Goal: Information Seeking & Learning: Find specific fact

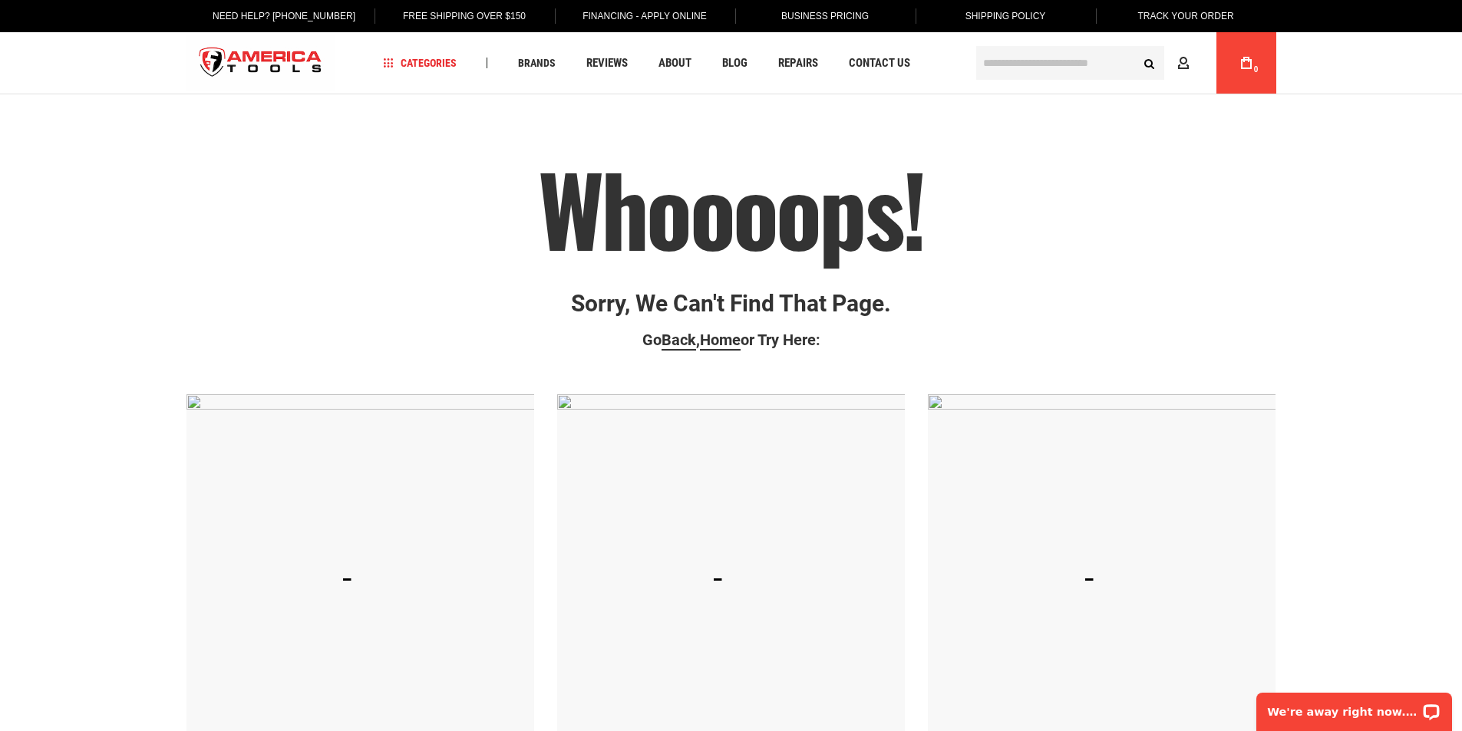
click at [994, 62] on input "text" at bounding box center [1070, 63] width 188 height 34
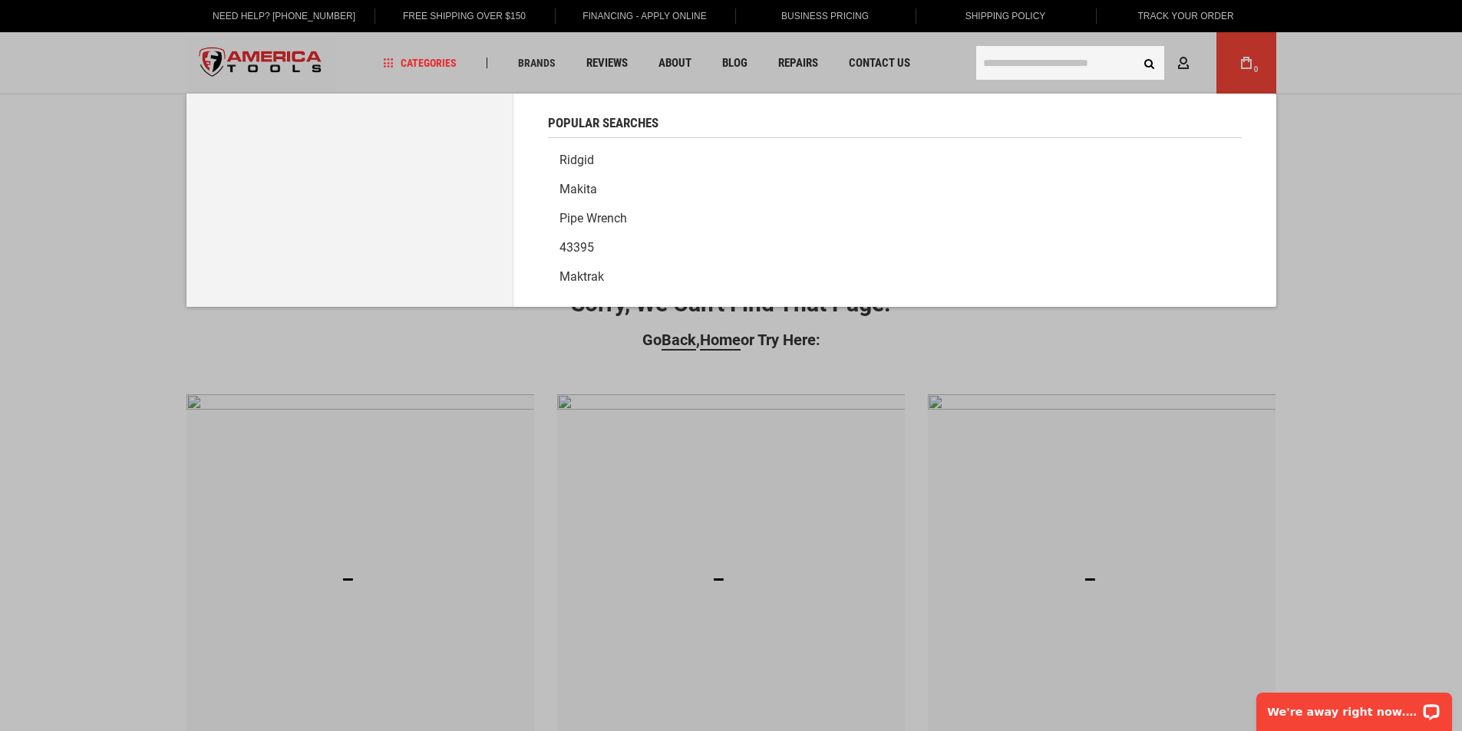
paste input "*****"
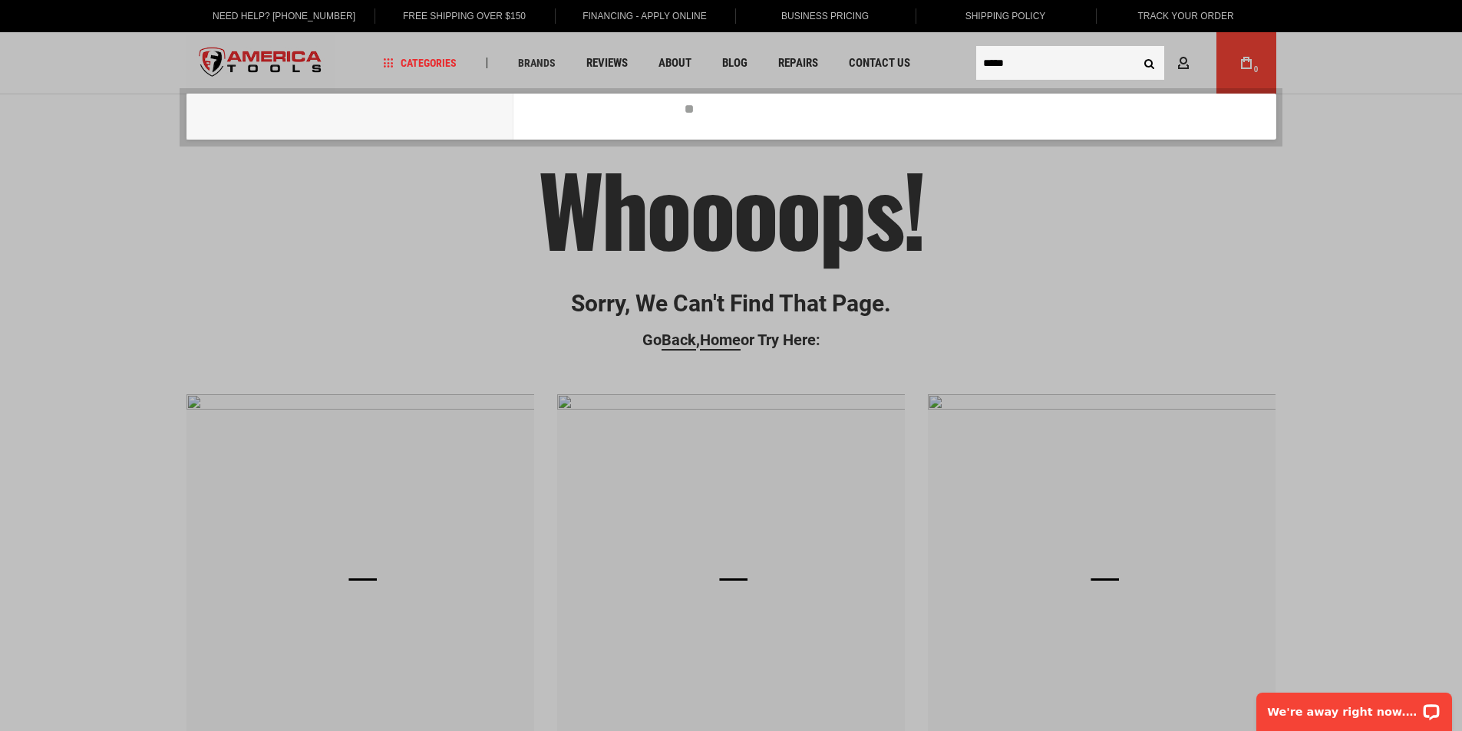
type input "*****"
click at [1147, 61] on button "Search" at bounding box center [1149, 62] width 29 height 29
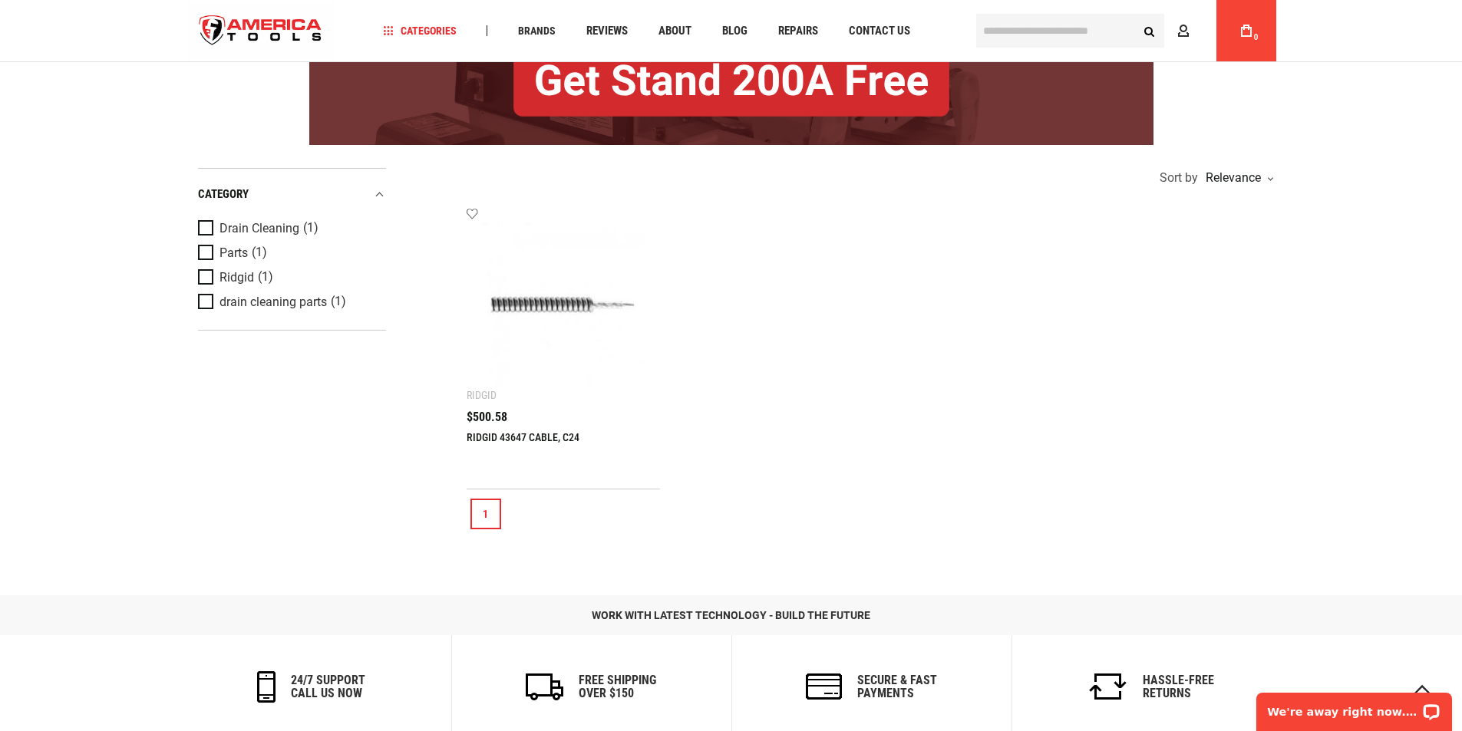
click at [490, 434] on link "RIDGID 43647 CABLE, C24" at bounding box center [522, 437] width 113 height 12
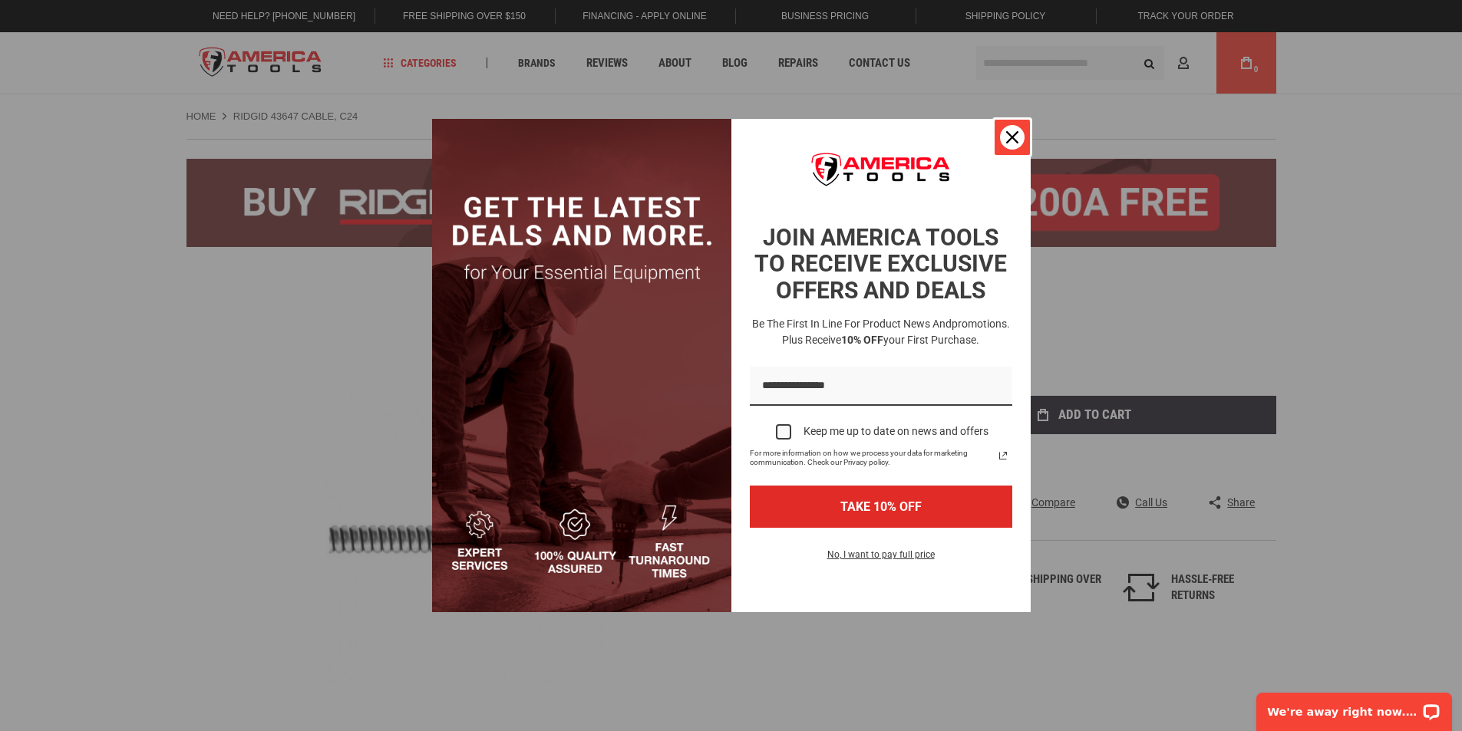
click at [1011, 131] on icon "close icon" at bounding box center [1012, 137] width 12 height 12
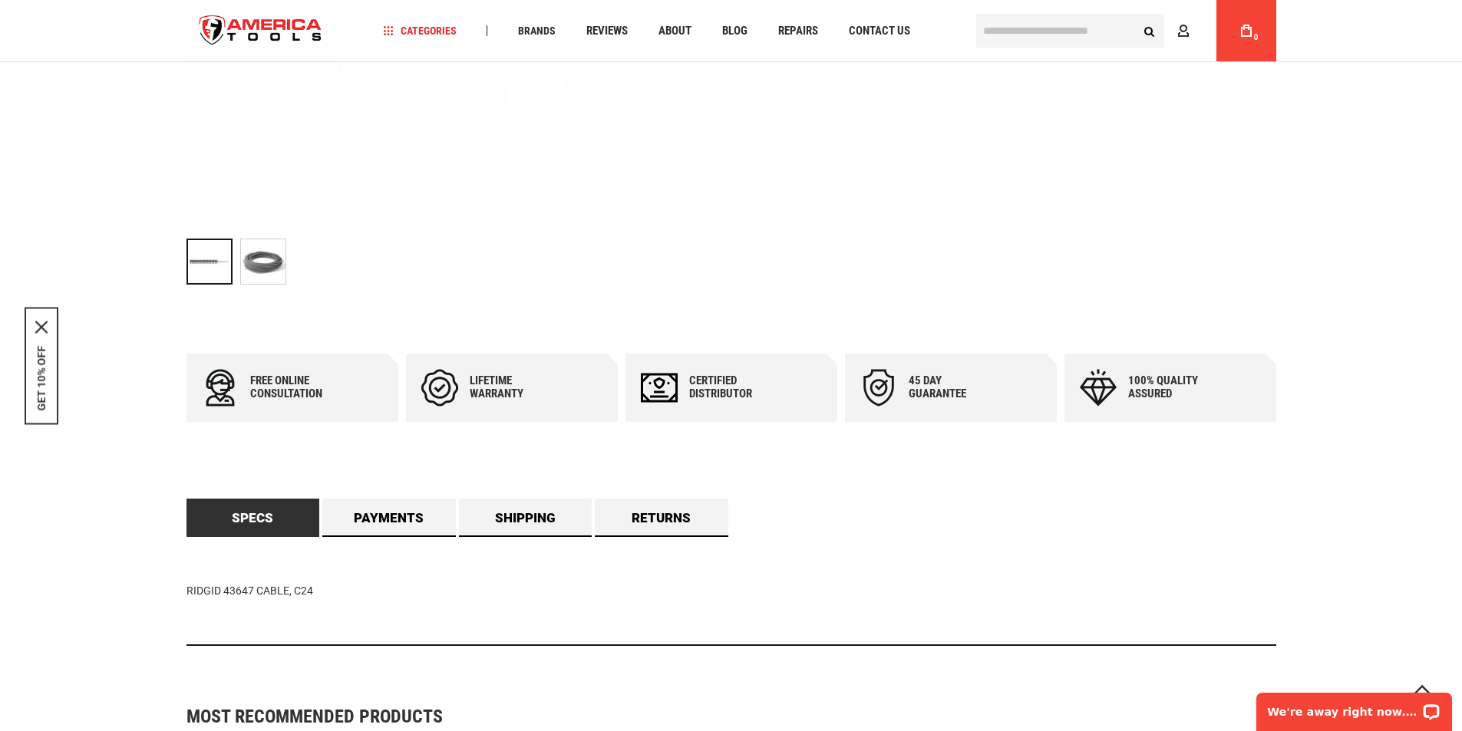
scroll to position [614, 0]
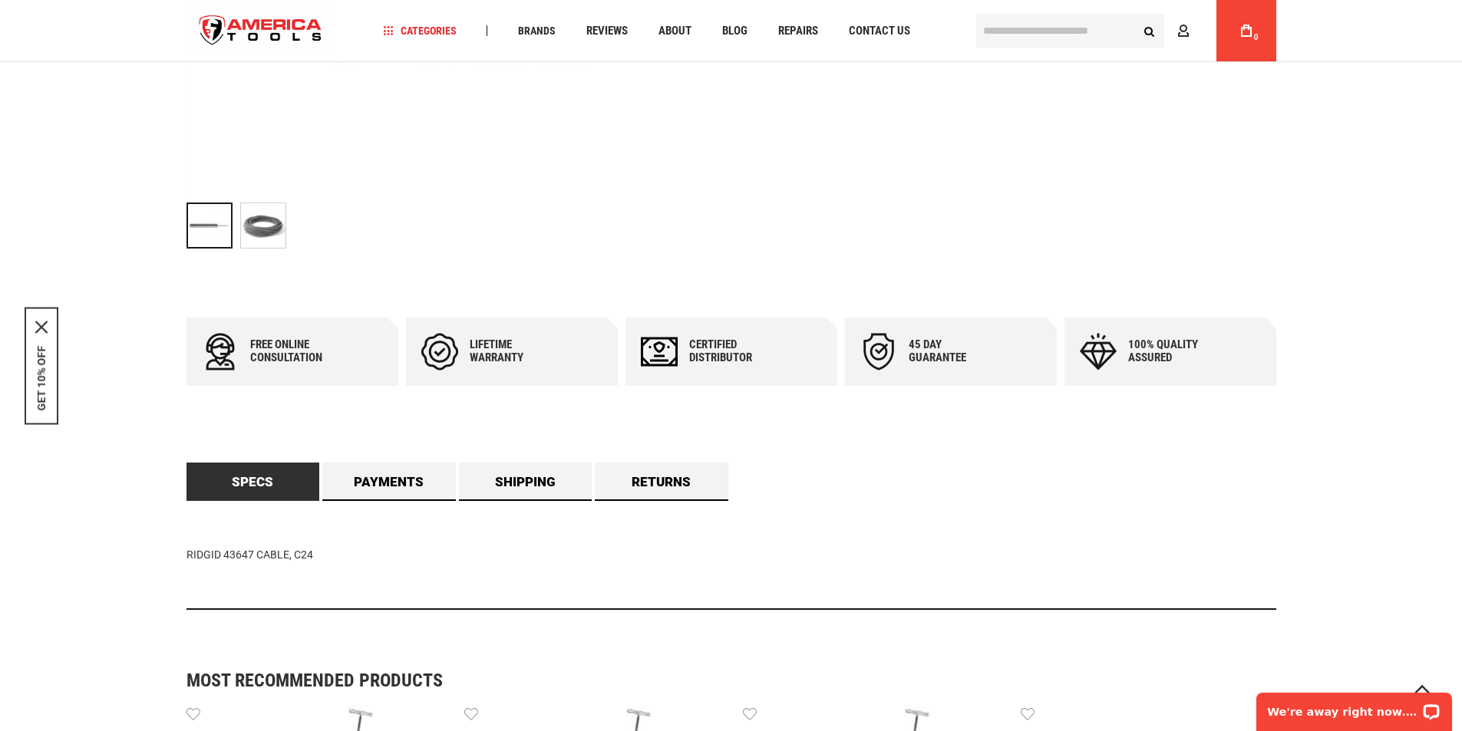
click at [271, 473] on link "Specs" at bounding box center [252, 482] width 133 height 38
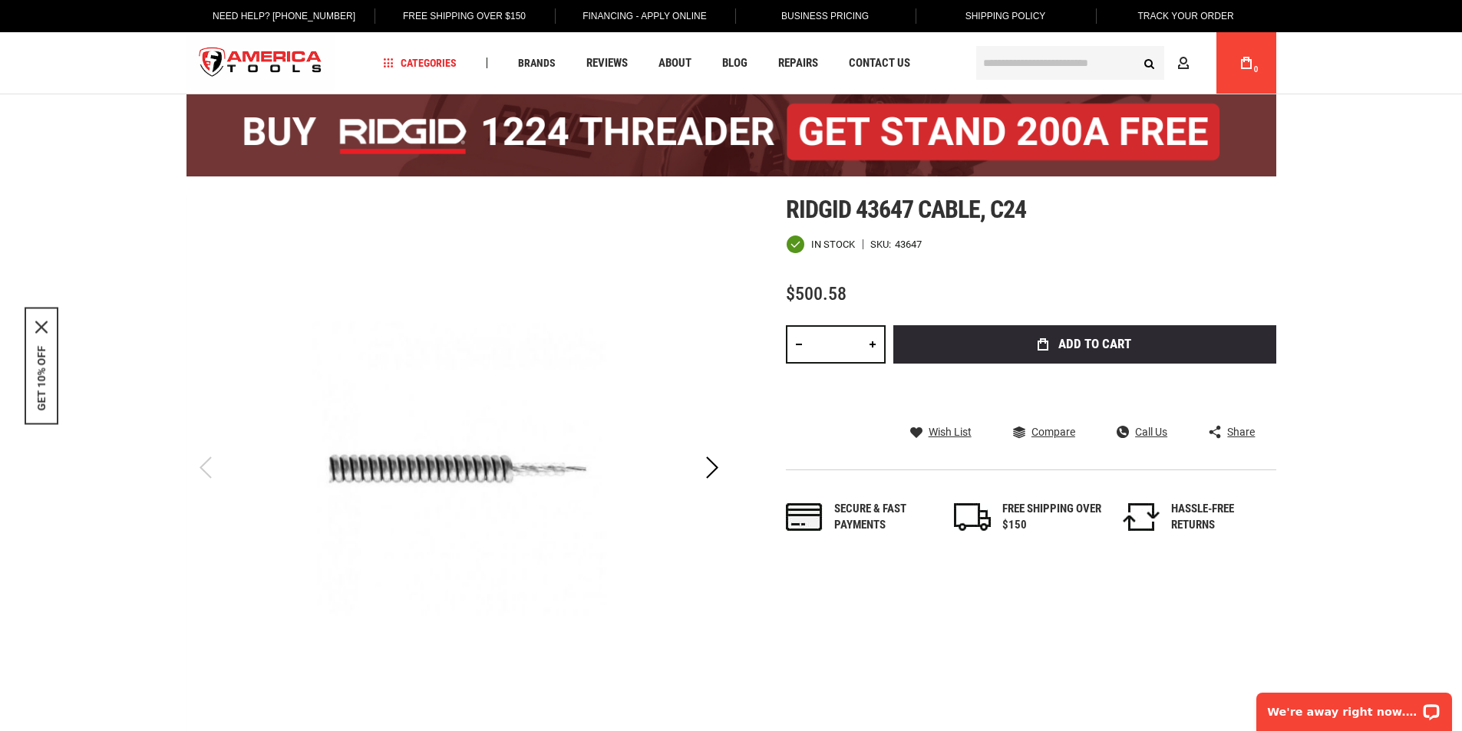
scroll to position [0, 0]
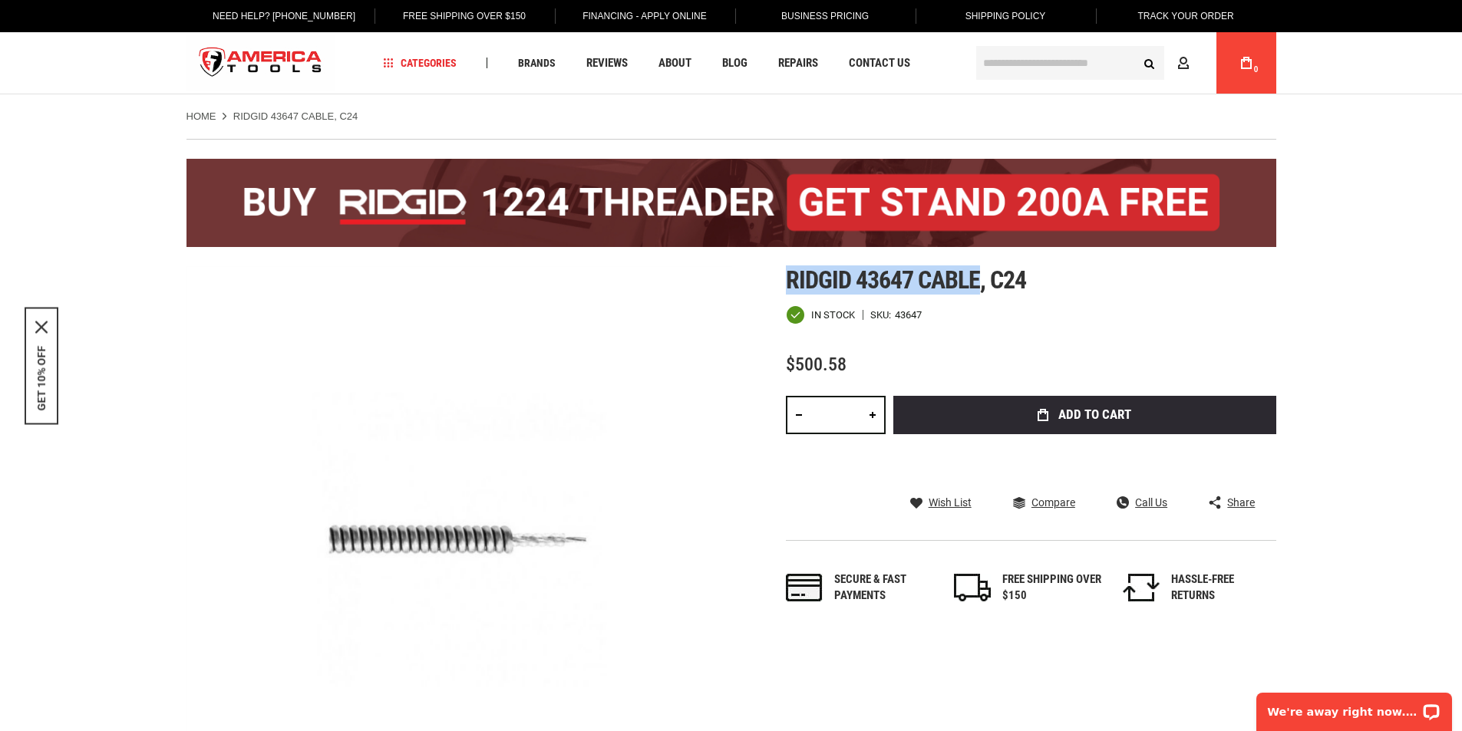
drag, startPoint x: 983, startPoint y: 280, endPoint x: 784, endPoint y: 282, distance: 198.7
click at [784, 282] on div "Skip to the end of the images gallery Skip to the beginning of the images galle…" at bounding box center [730, 569] width 1089 height 606
copy span "Ridgid 43647 cable"
